Goal: Transaction & Acquisition: Purchase product/service

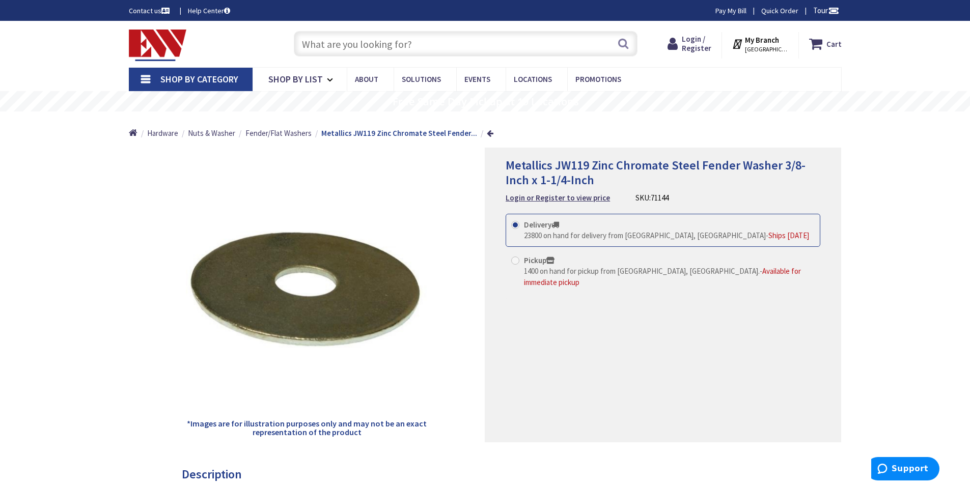
paste input "FRN-R-20"
type input "FRN-R-20"
click at [621, 45] on button "Search" at bounding box center [623, 43] width 13 height 23
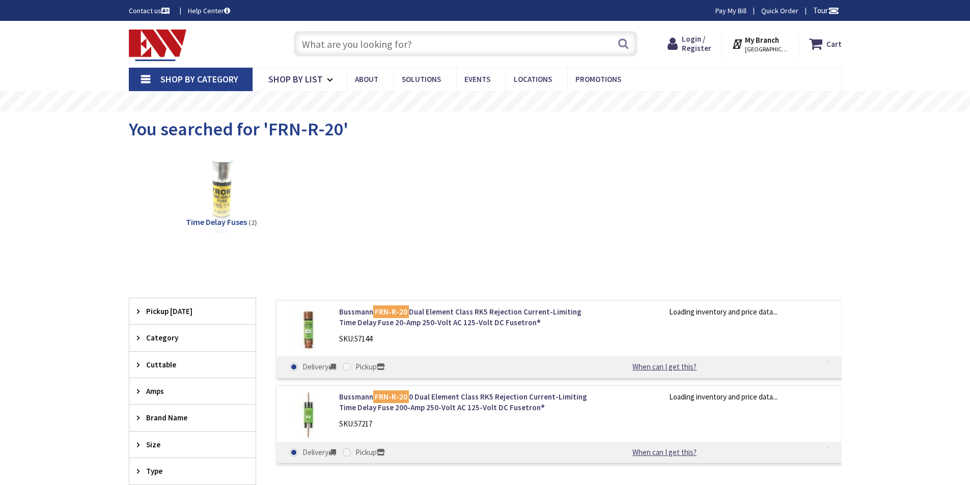
type input "[PERSON_NAME] Playground, [STREET_ADDRESS][US_STATE]"
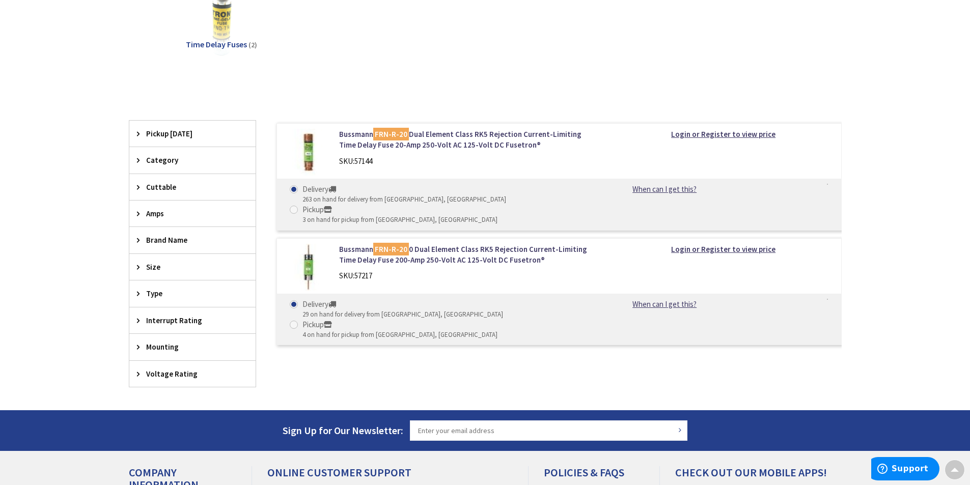
scroll to position [170, 0]
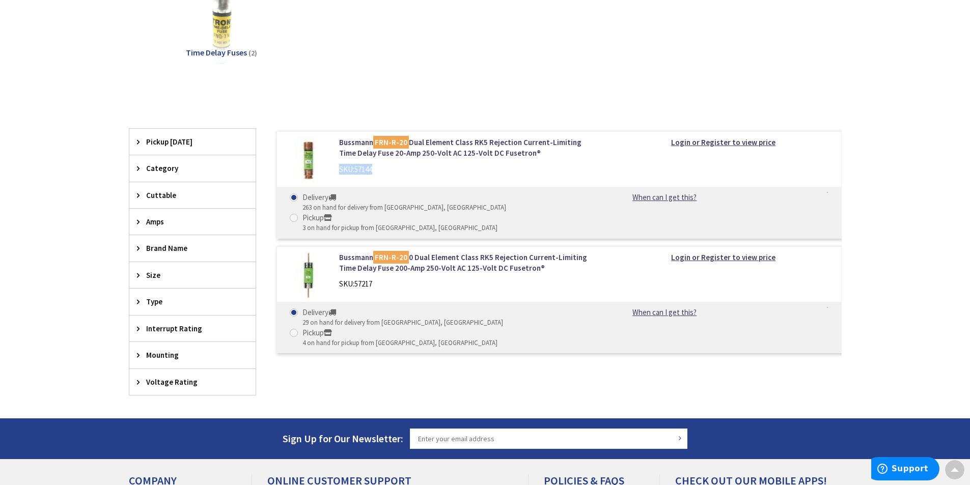
drag, startPoint x: 376, startPoint y: 168, endPoint x: 333, endPoint y: 169, distance: 43.3
click at [333, 169] on div "Bussmann FRN-R-20 Dual Element Class RK5 Rejection Current-Limiting Time Delay …" at bounding box center [469, 158] width 275 height 43
copy div "SKU: 57144"
